Goal: Navigation & Orientation: Understand site structure

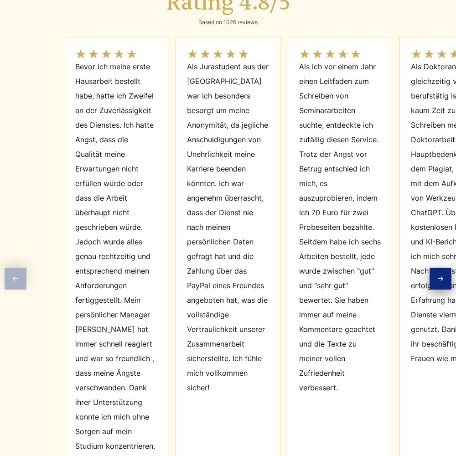
scroll to position [4117, 0]
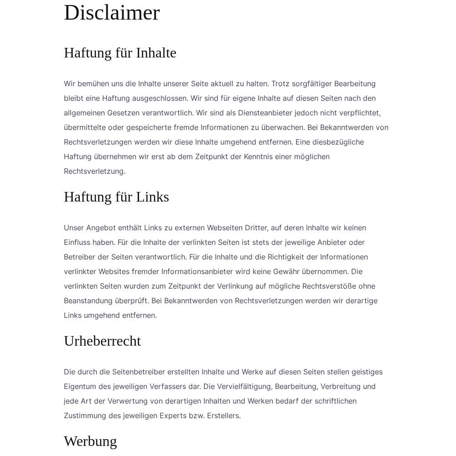
scroll to position [851, 0]
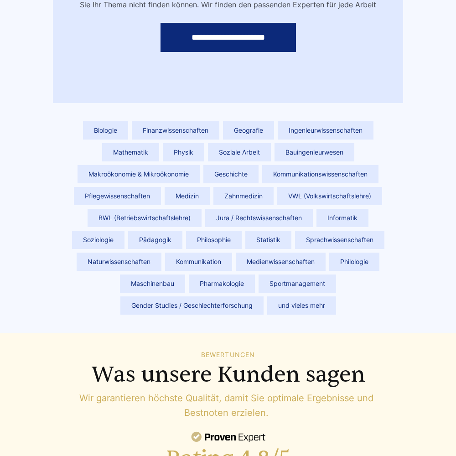
scroll to position [4117, 0]
